Goal: Check status

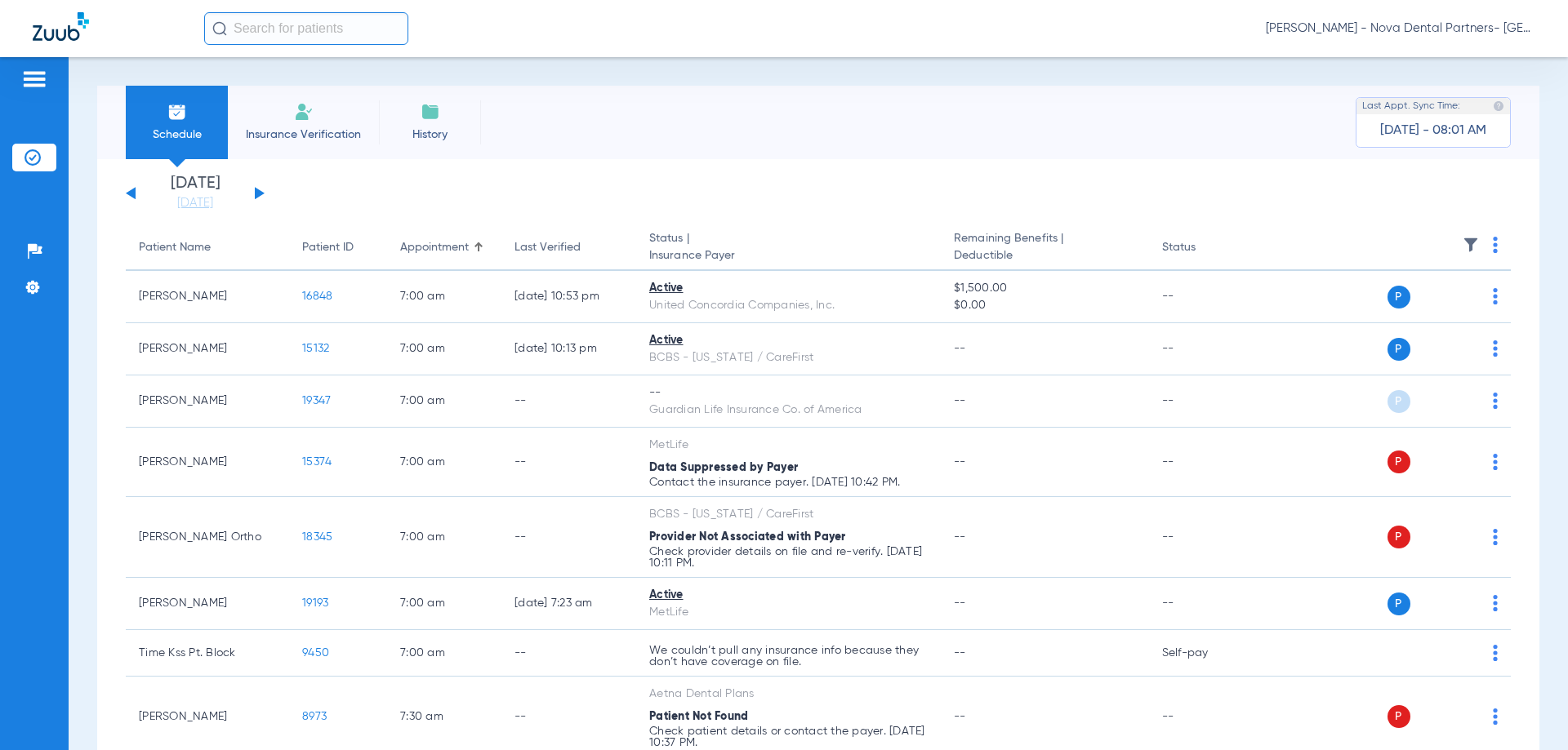
click at [256, 189] on button at bounding box center [260, 193] width 10 height 12
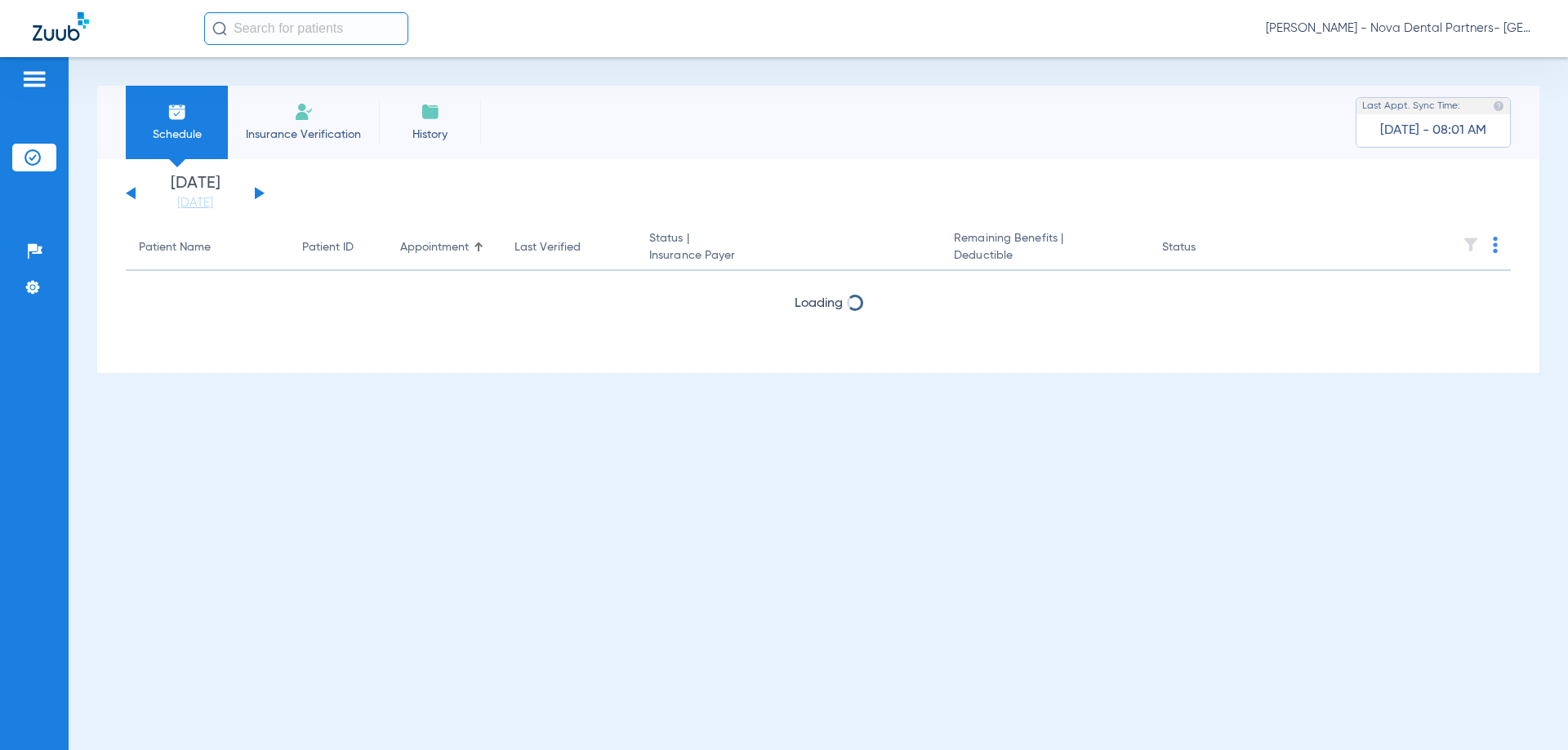
click at [256, 189] on button at bounding box center [260, 193] width 10 height 12
click at [1491, 249] on th at bounding box center [1385, 248] width 252 height 45
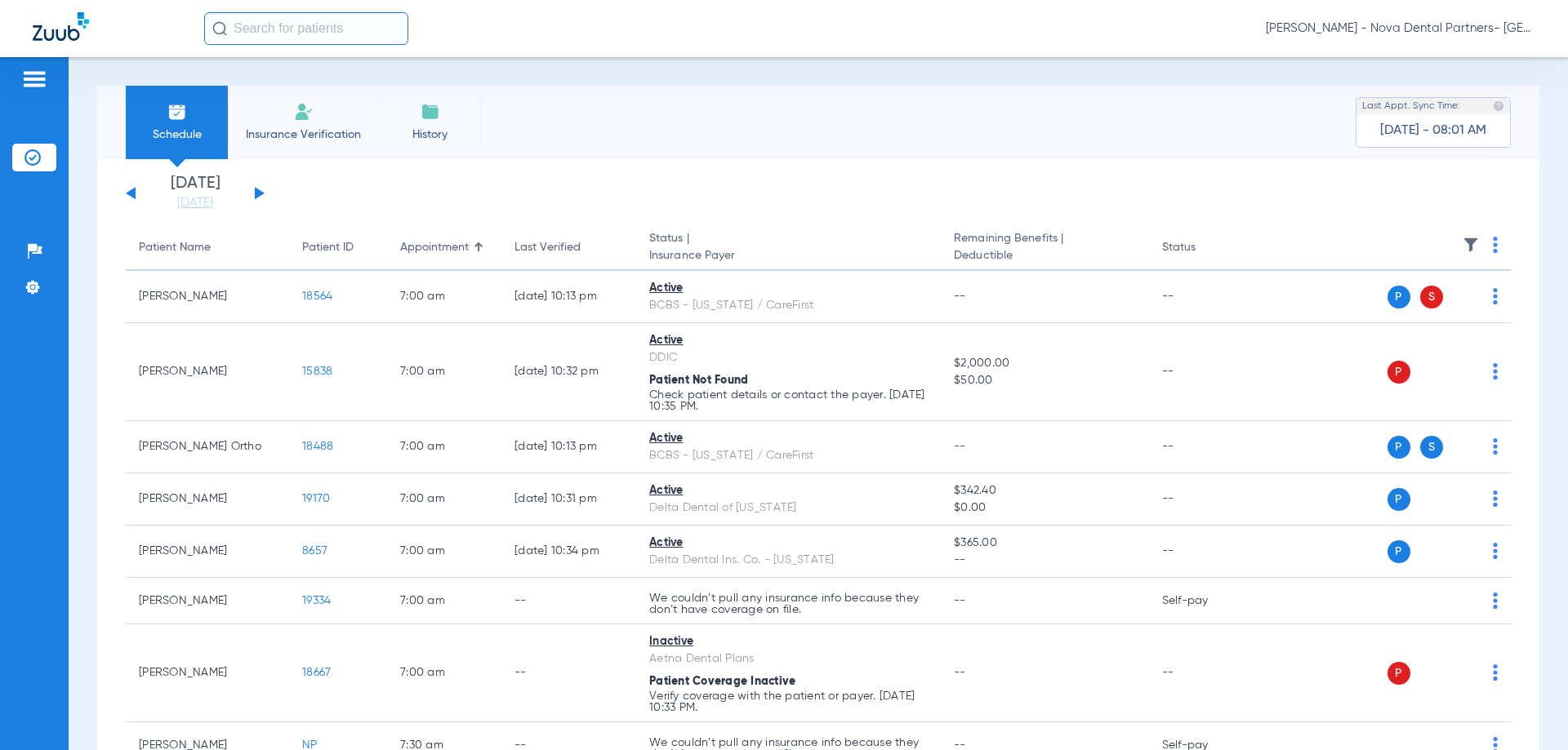
click at [1488, 246] on th at bounding box center [1385, 248] width 252 height 45
click at [1492, 246] on img at bounding box center [1494, 245] width 5 height 17
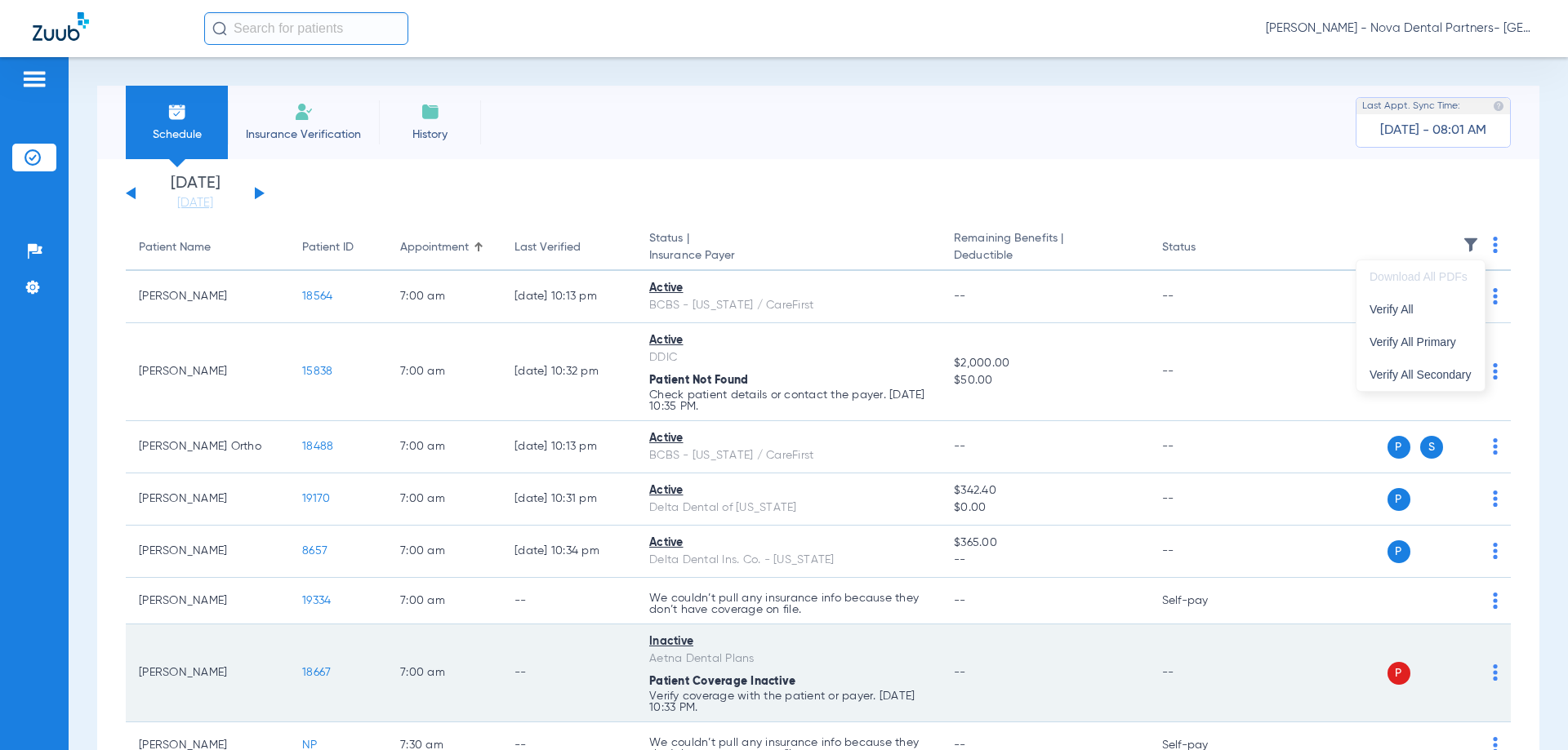
drag, startPoint x: 1413, startPoint y: 308, endPoint x: 874, endPoint y: 710, distance: 672.4
click at [1413, 305] on span "Verify All" at bounding box center [1420, 310] width 102 height 12
